Goal: Task Accomplishment & Management: Manage account settings

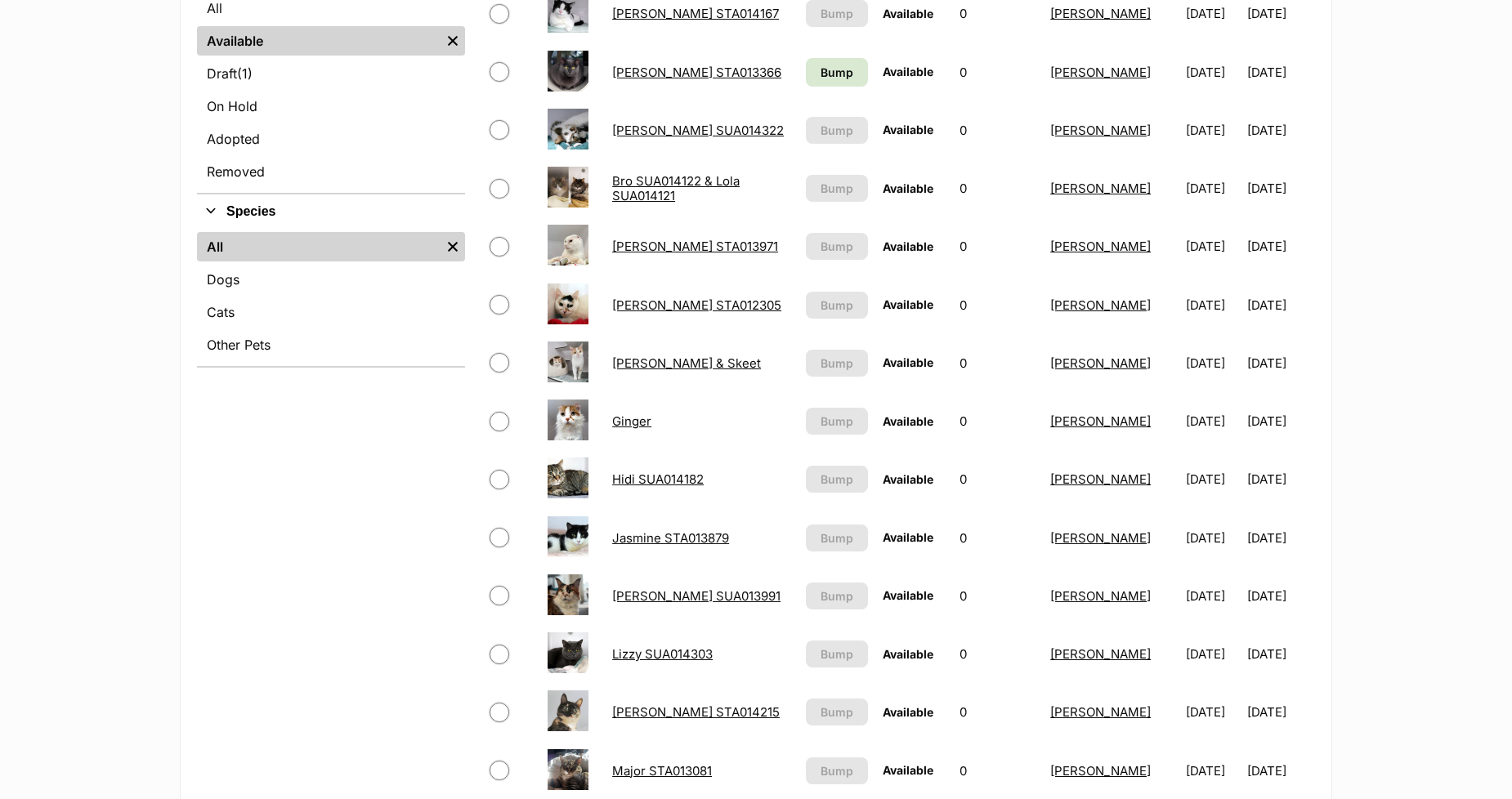
scroll to position [635, 0]
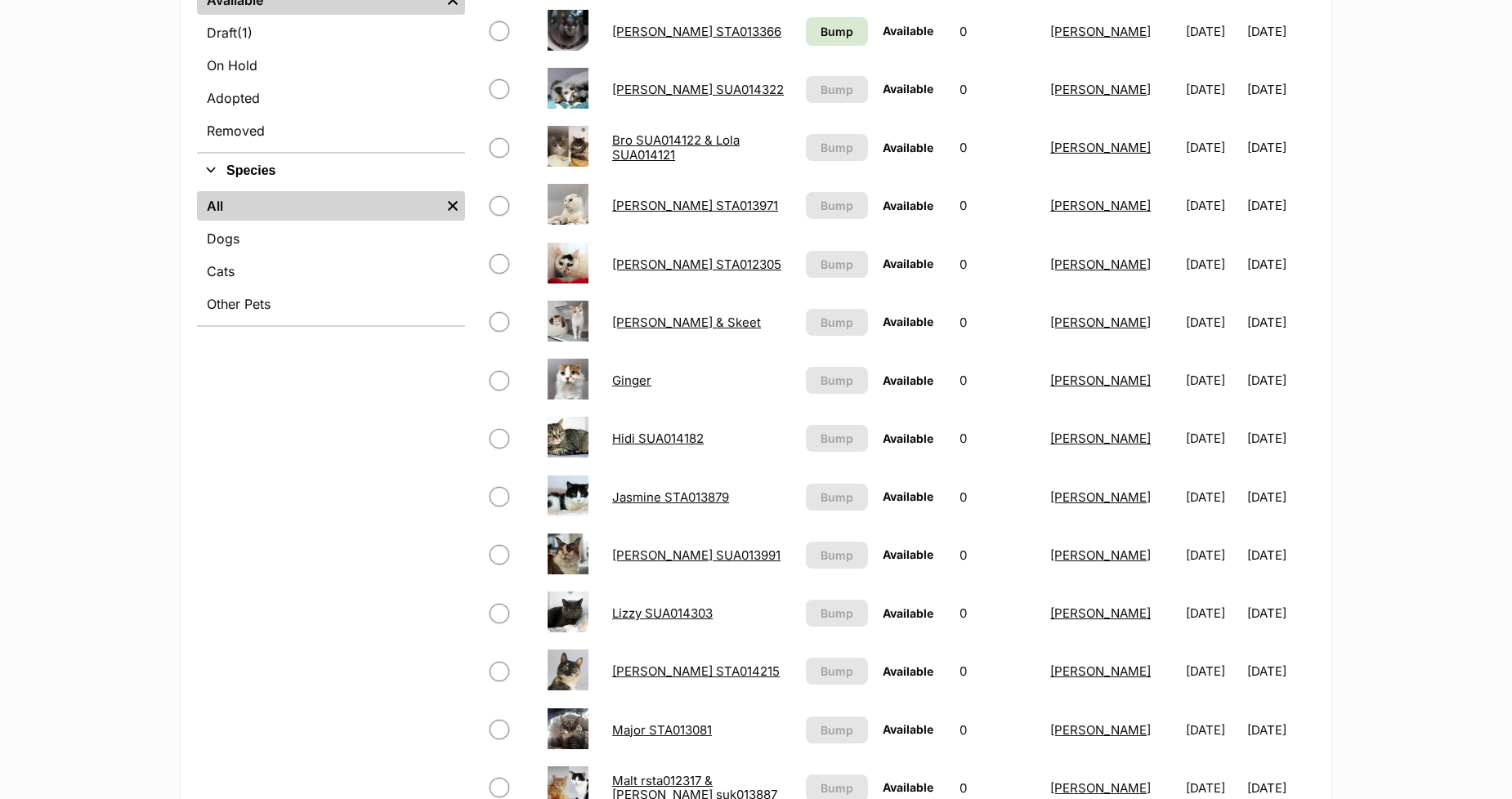
click at [498, 319] on input "checkbox" at bounding box center [499, 322] width 20 height 20
checkbox input "true"
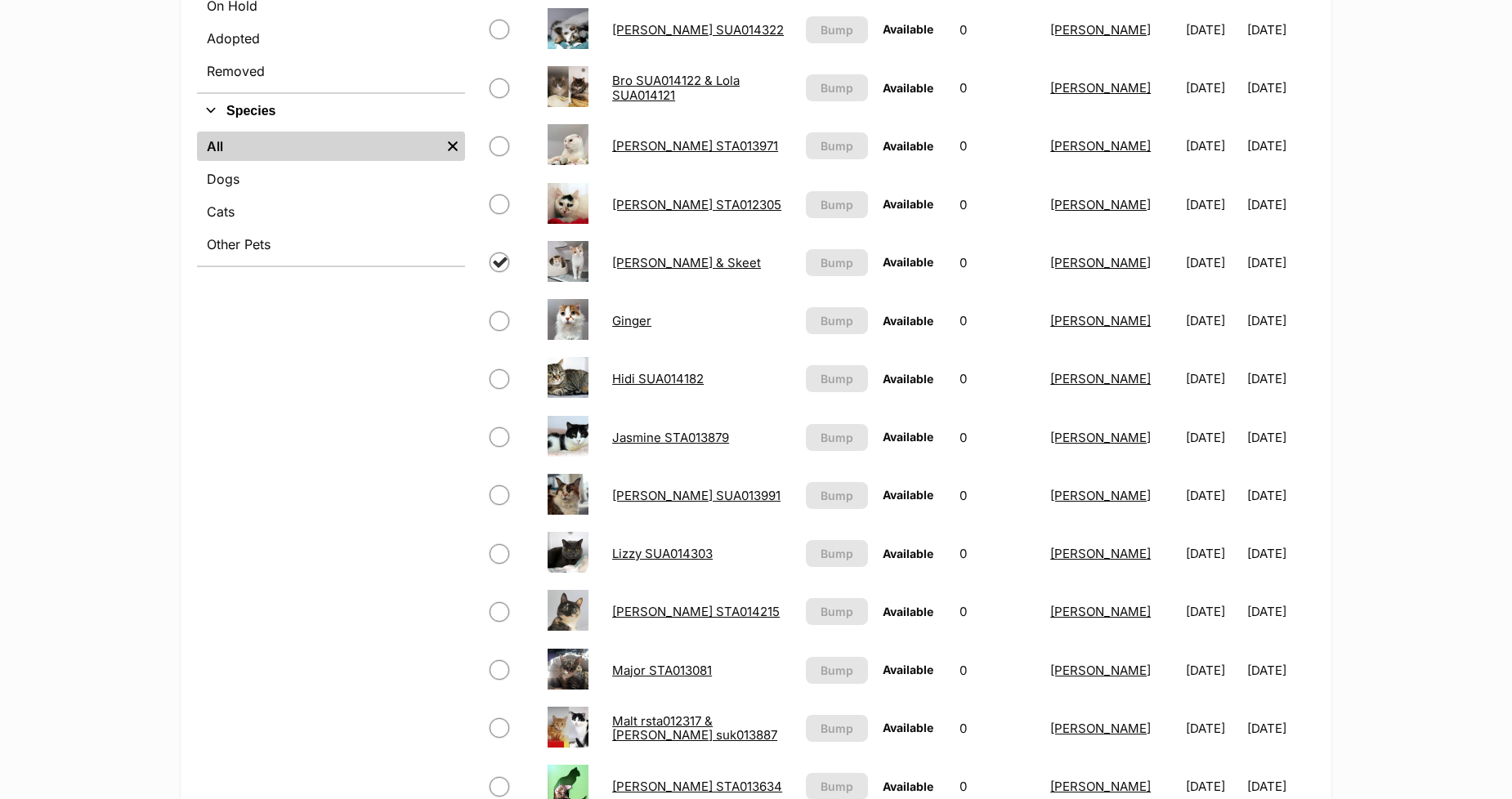
scroll to position [725, 0]
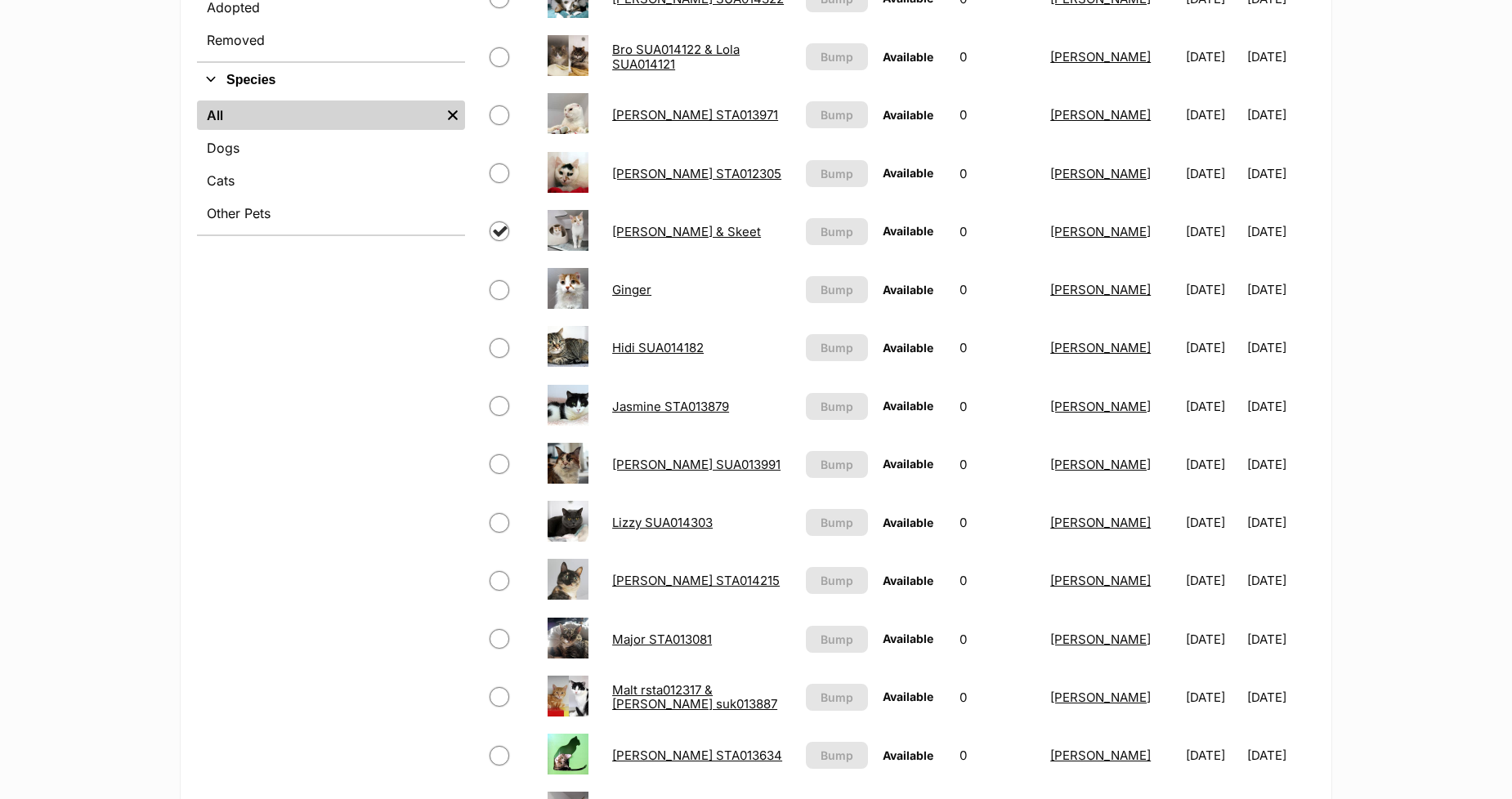
click at [496, 520] on input "checkbox" at bounding box center [499, 522] width 20 height 20
checkbox input "true"
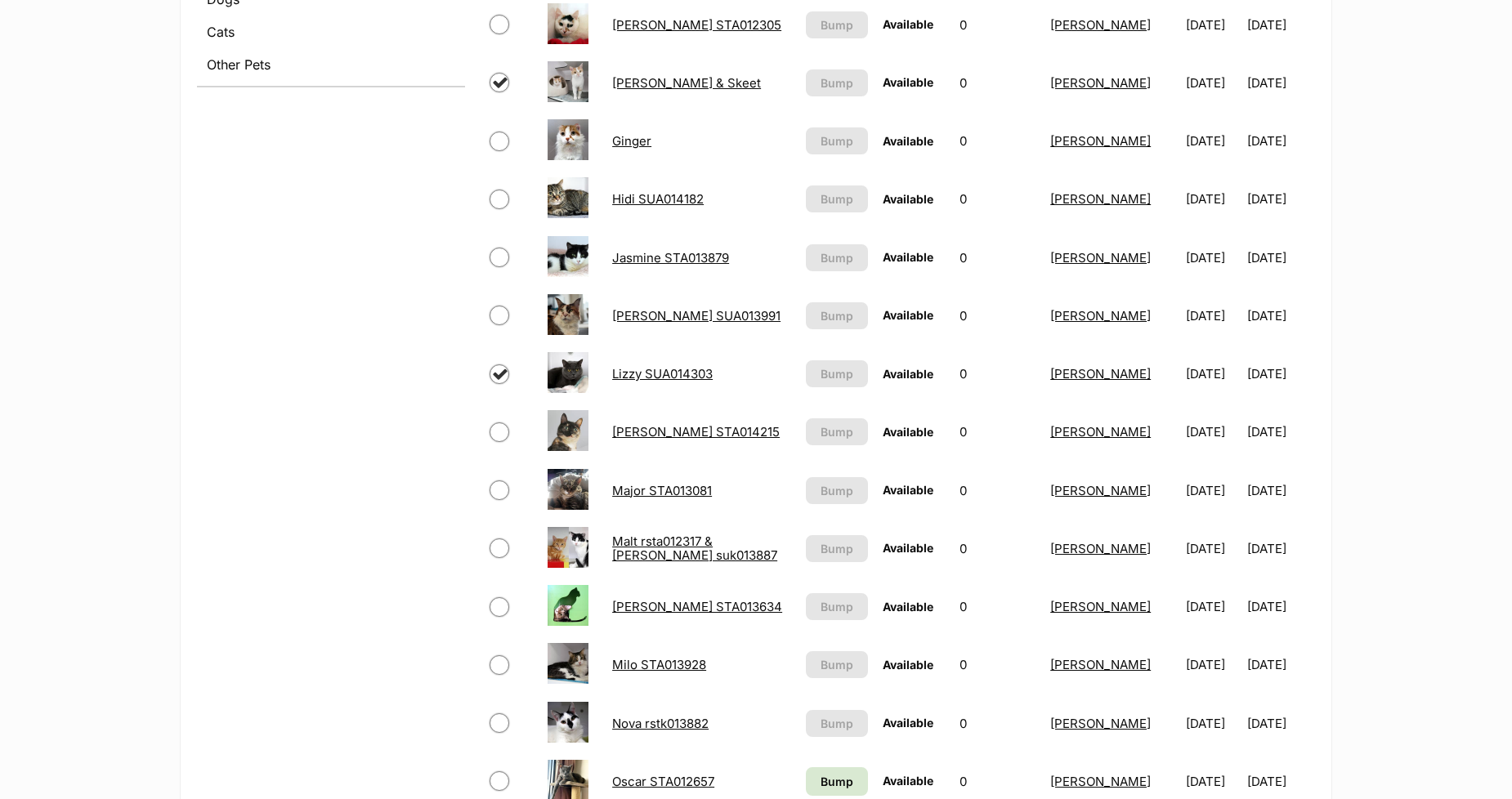
scroll to position [998, 0]
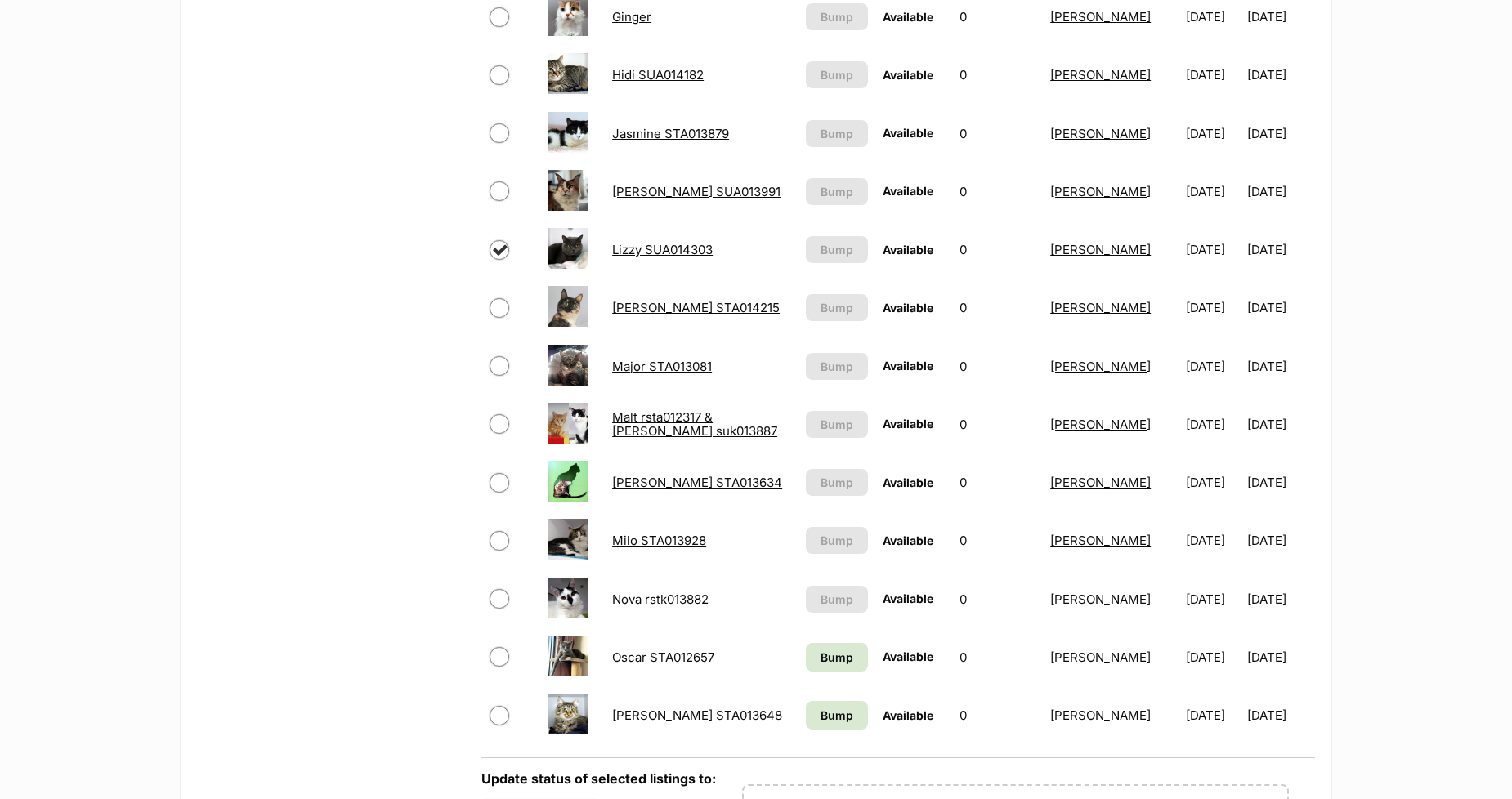
click at [495, 596] on input "checkbox" at bounding box center [499, 599] width 20 height 20
checkbox input "true"
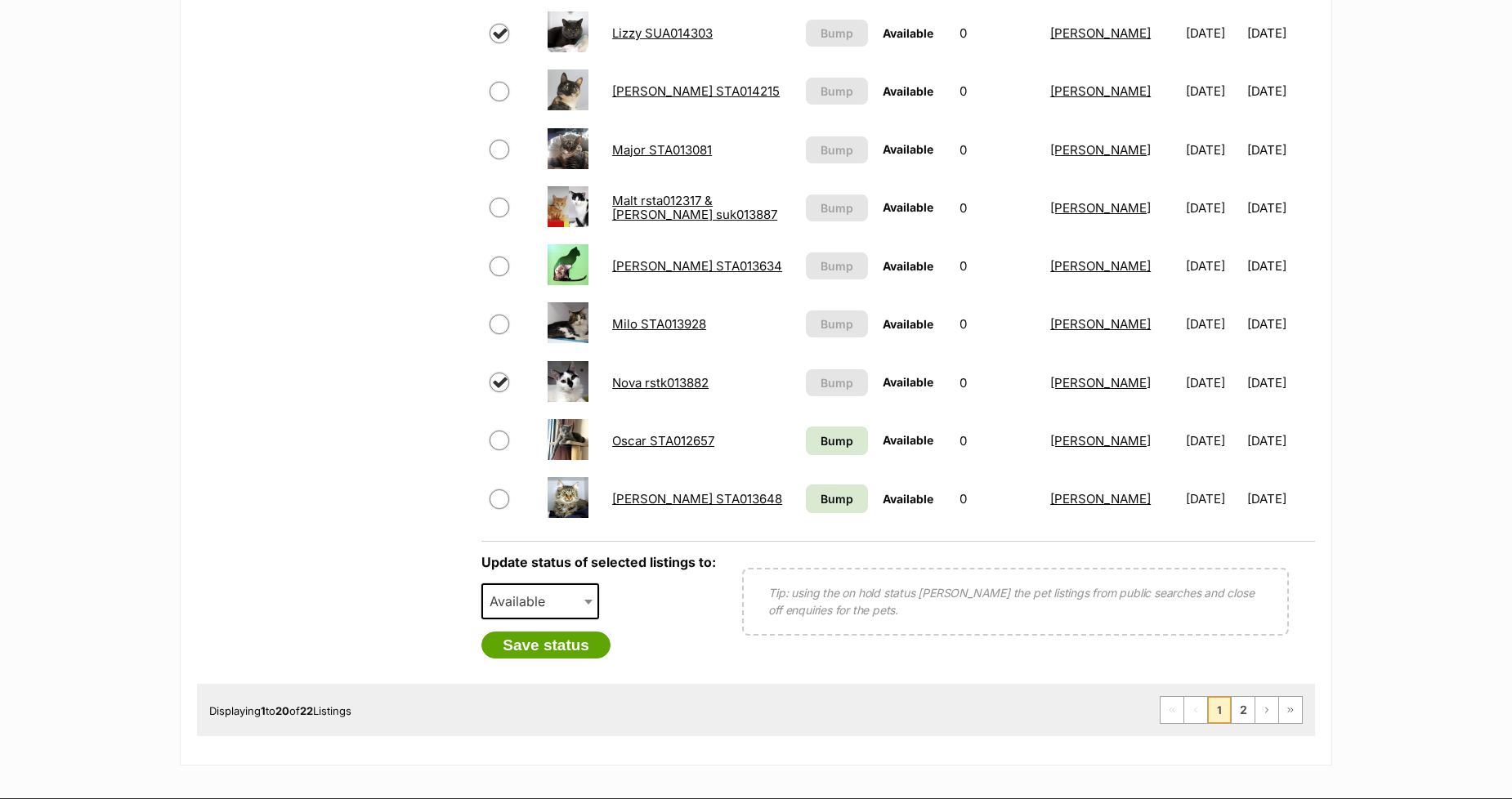
scroll to position [1270, 0]
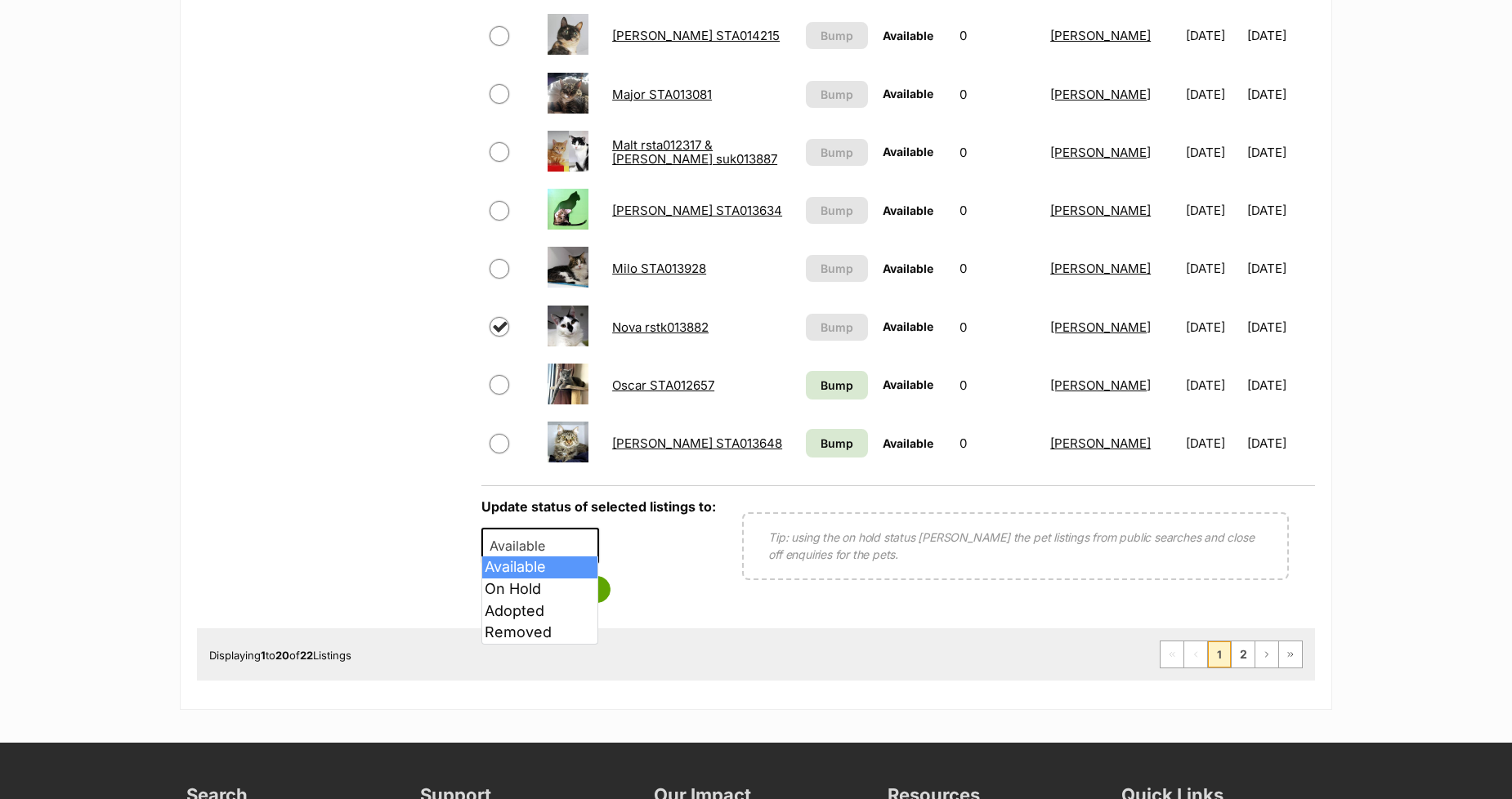
click at [519, 548] on span "Available" at bounding box center [522, 545] width 78 height 23
select select "rehomed"
click at [530, 583] on button "Save status" at bounding box center [546, 590] width 129 height 28
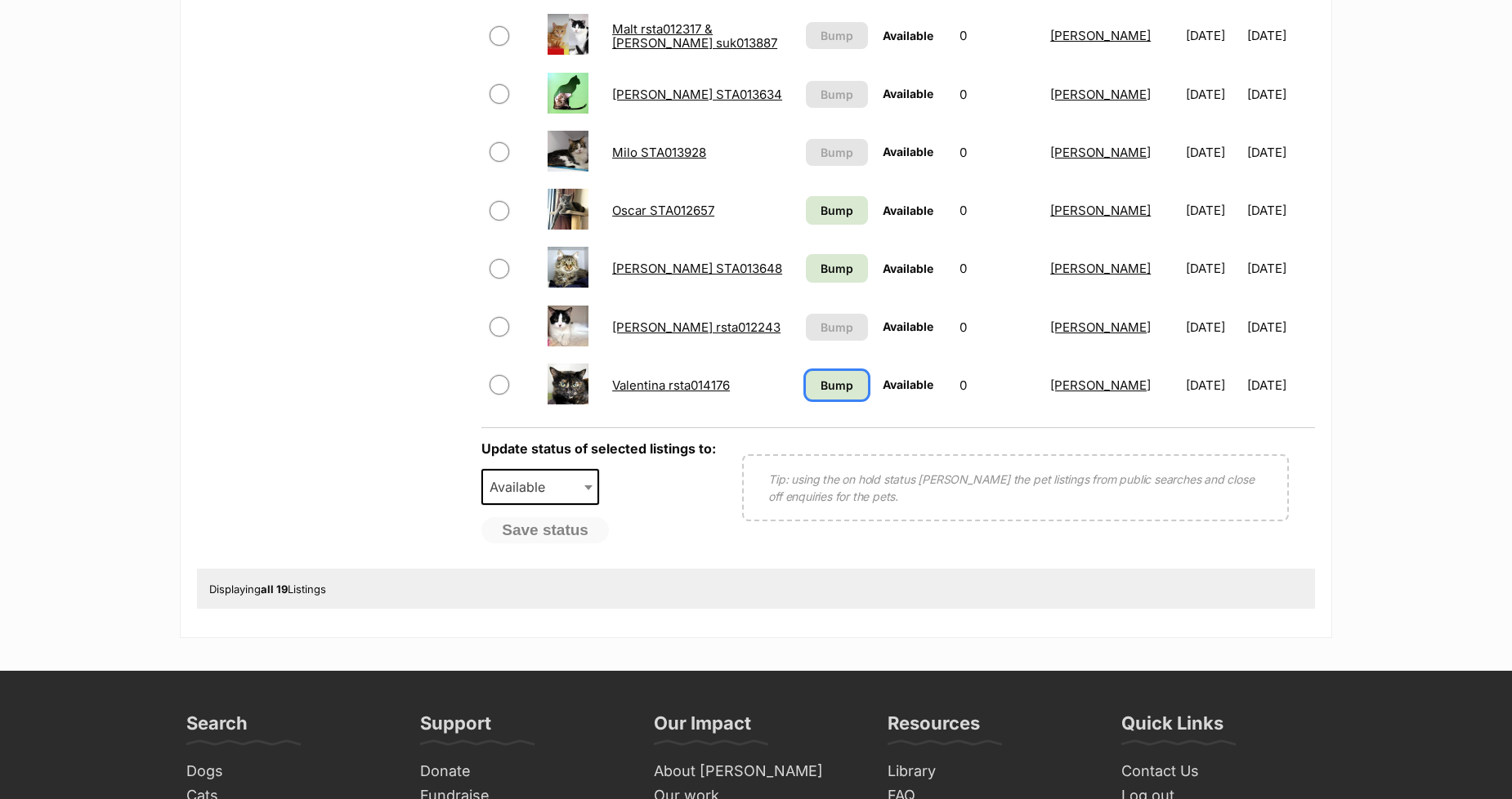
click at [820, 379] on span "Bump" at bounding box center [836, 385] width 33 height 17
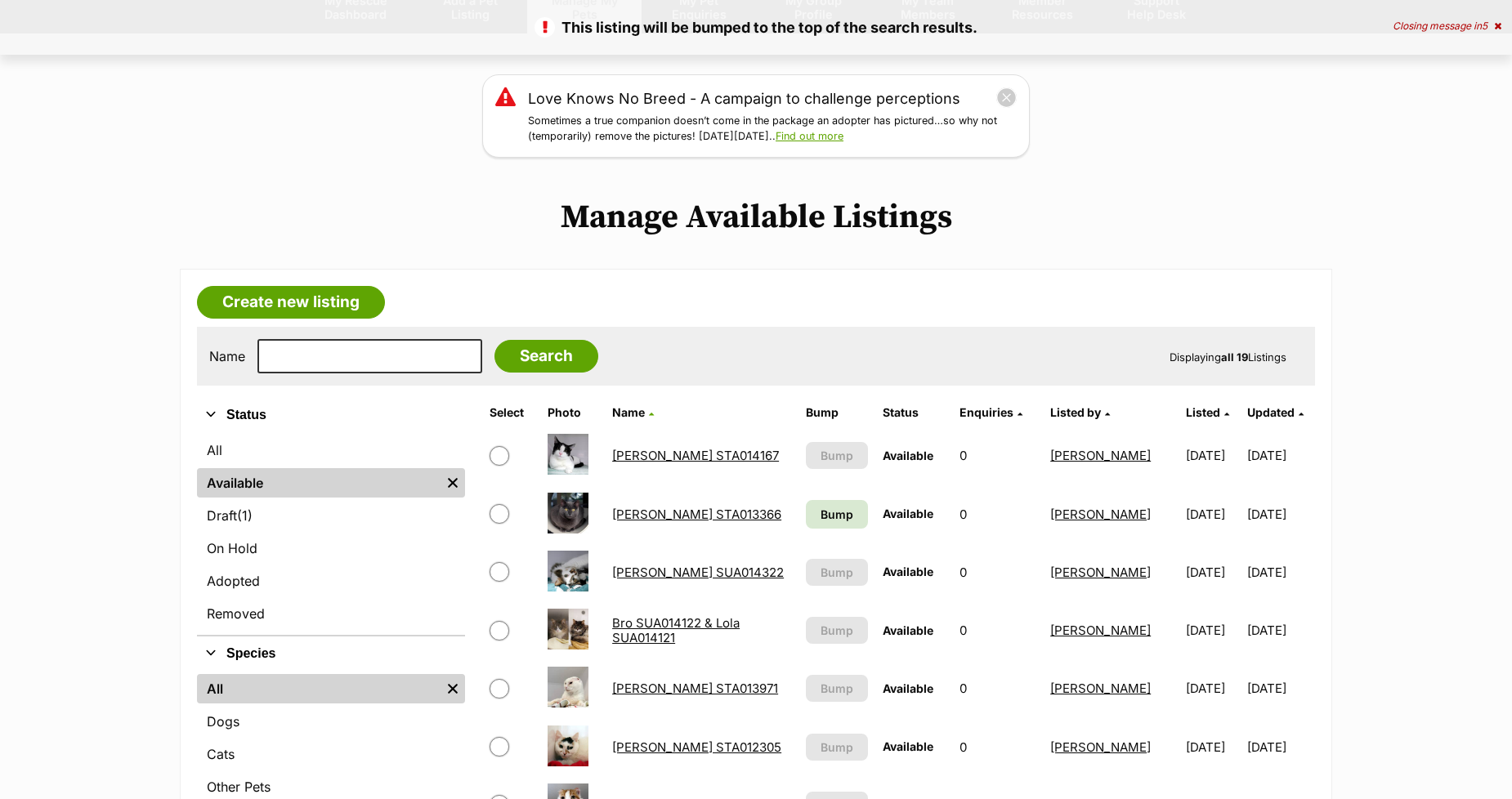
scroll to position [363, 0]
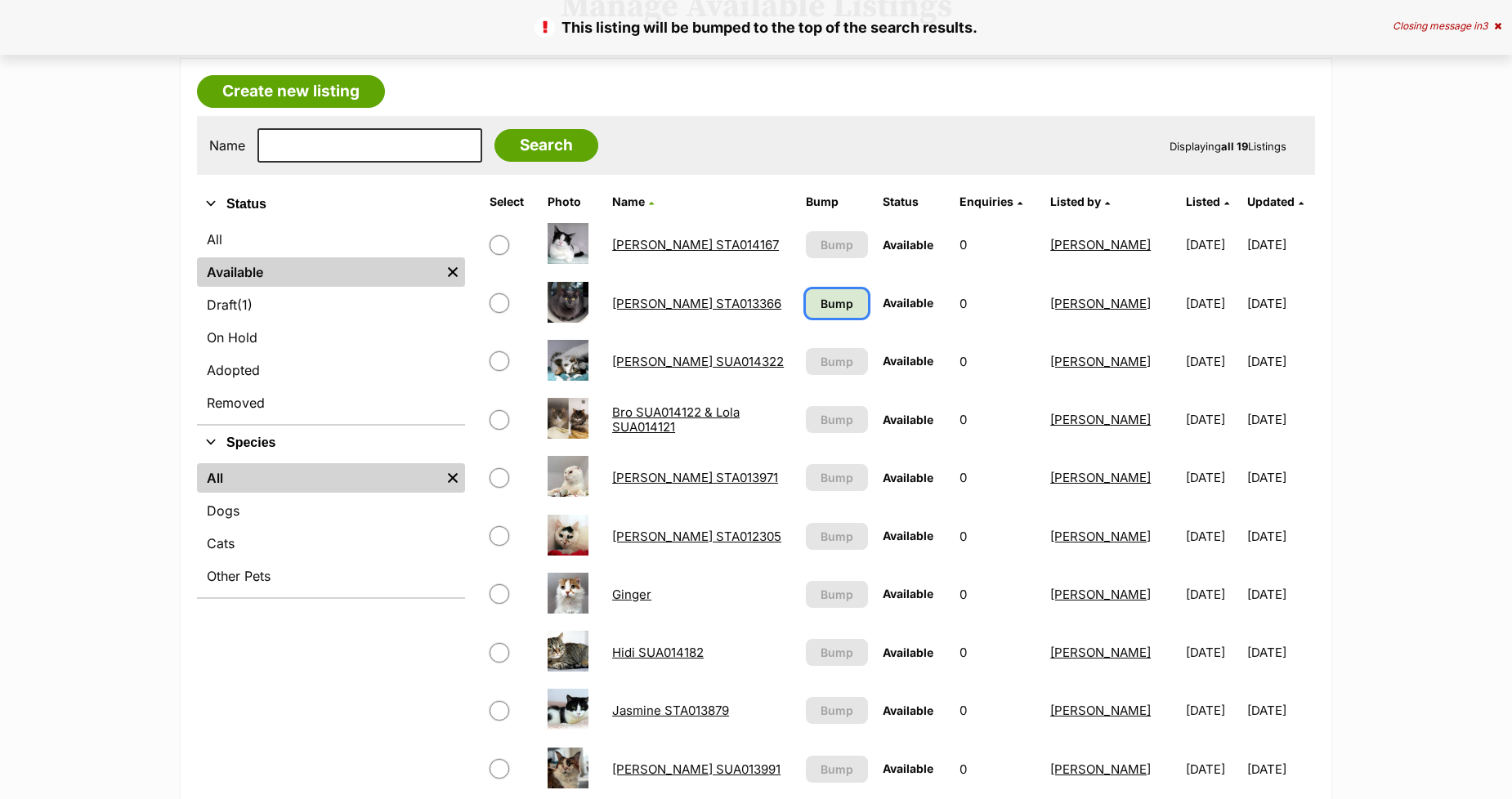
click at [824, 302] on span "Bump" at bounding box center [836, 303] width 33 height 17
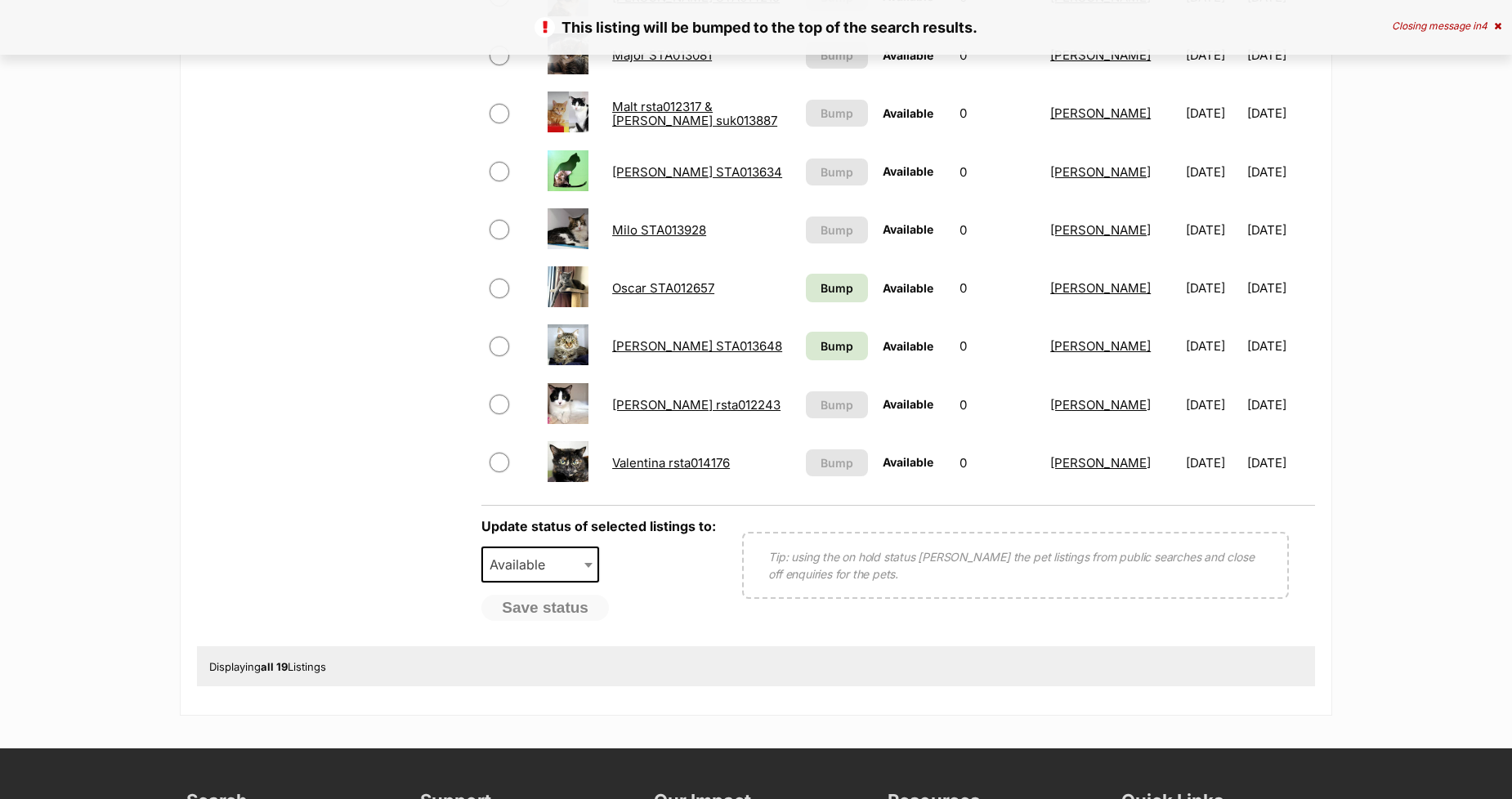
scroll to position [1270, 0]
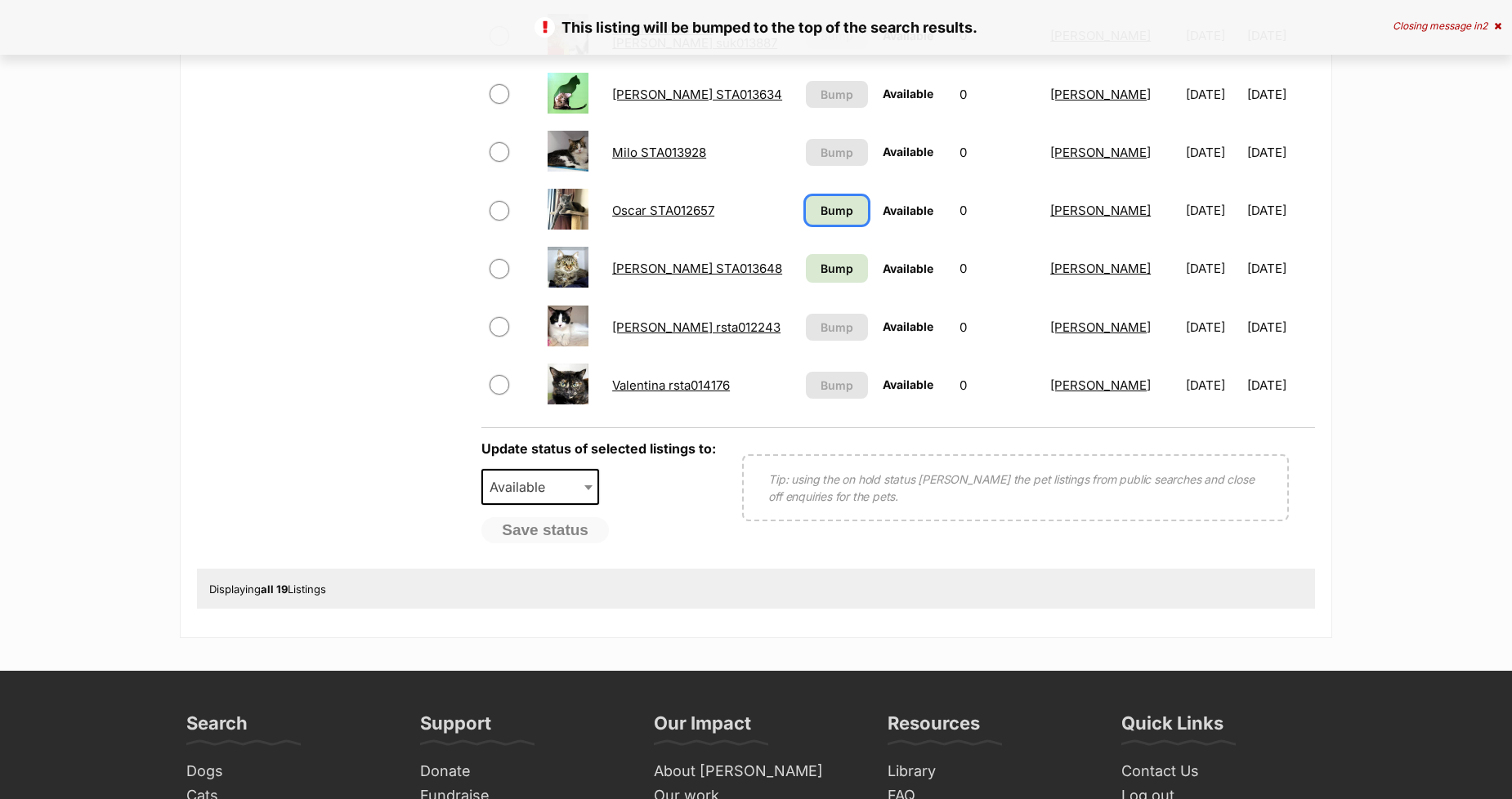
click at [820, 206] on span "Bump" at bounding box center [836, 210] width 33 height 17
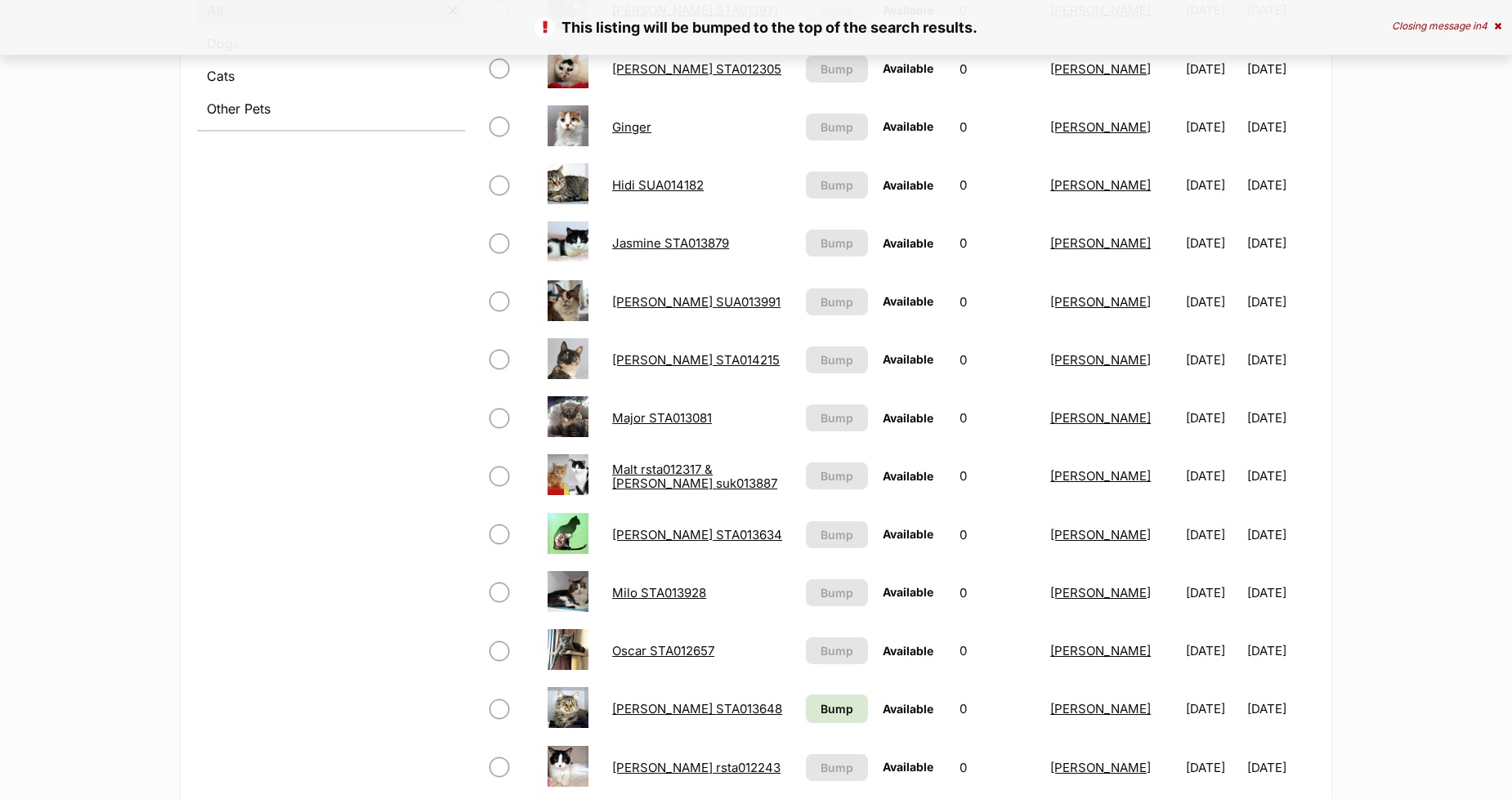
scroll to position [907, 0]
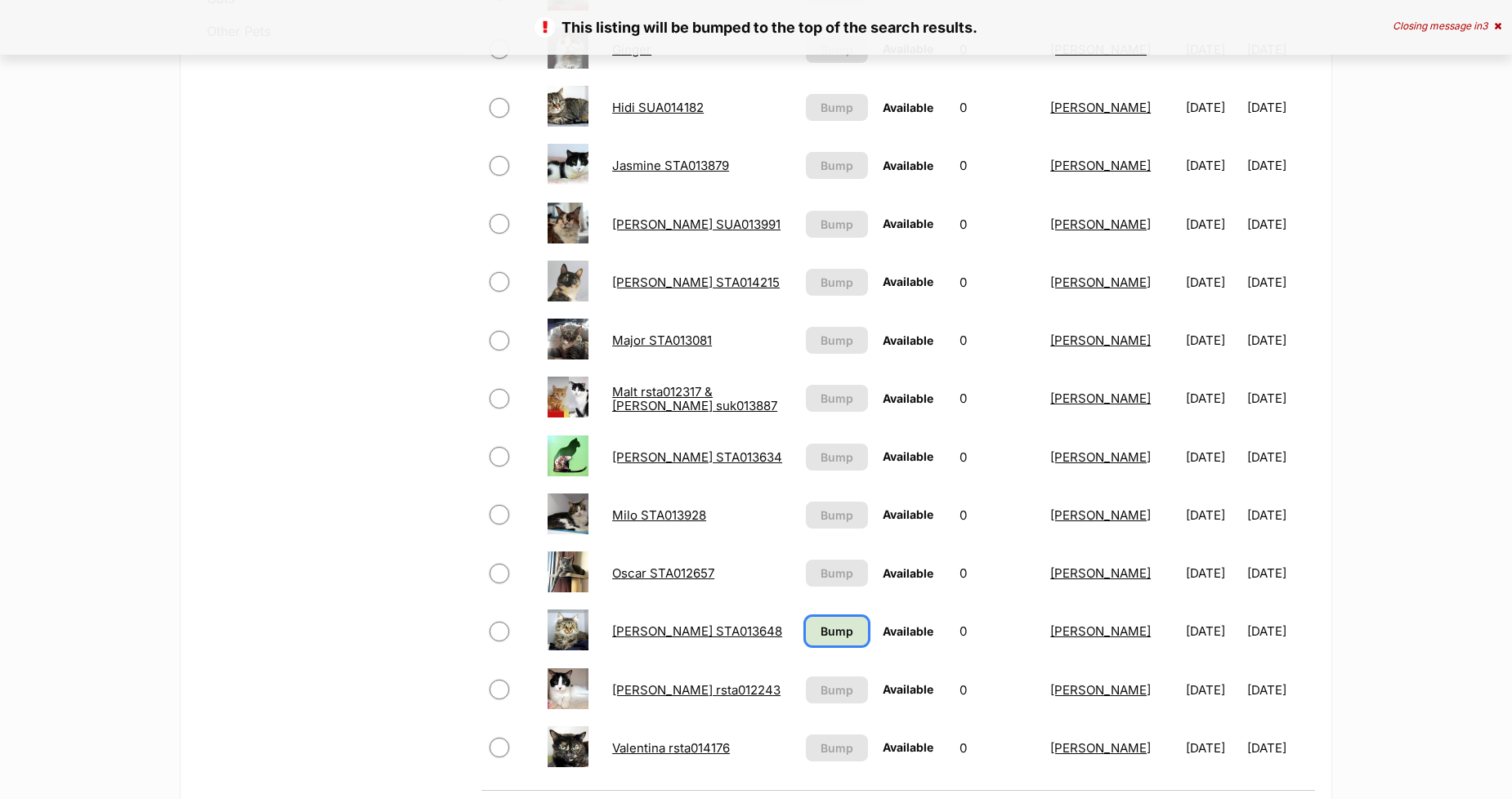
click at [820, 629] on span "Bump" at bounding box center [836, 630] width 33 height 17
